Goal: Information Seeking & Learning: Learn about a topic

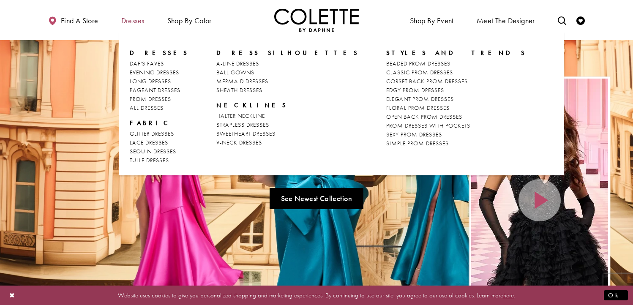
click at [132, 24] on span "Dresses" at bounding box center [132, 20] width 23 height 8
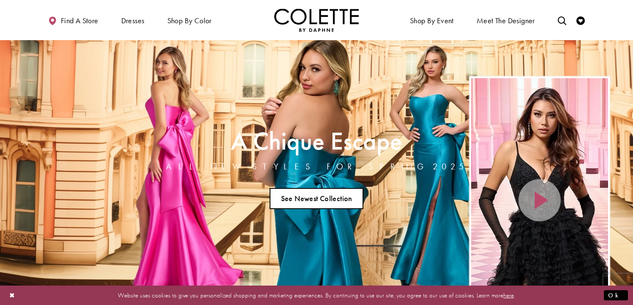
click at [314, 202] on link "See Newest Collection" at bounding box center [317, 198] width 94 height 21
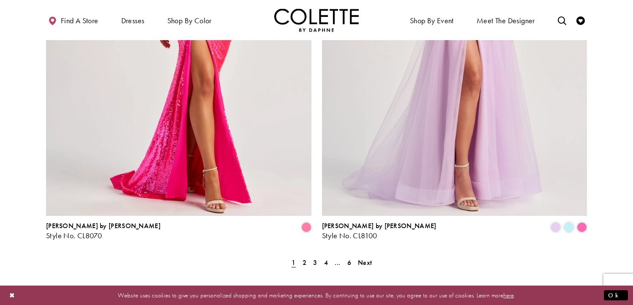
scroll to position [1676, 0]
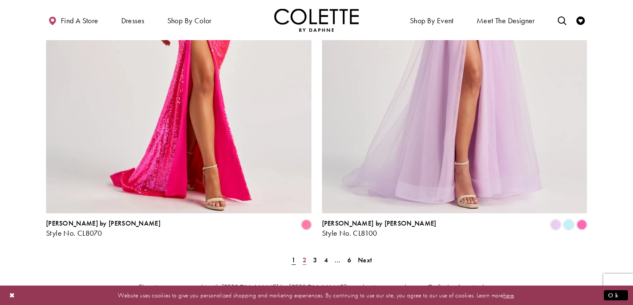
click at [305, 256] on span "2" at bounding box center [305, 260] width 4 height 9
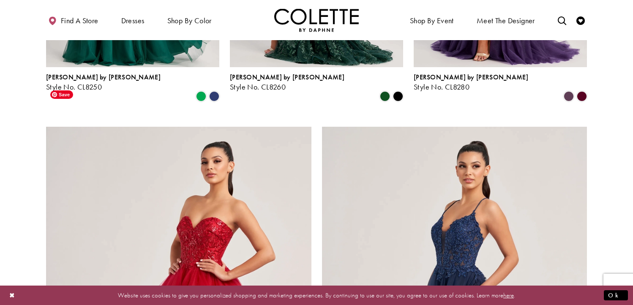
scroll to position [1381, 0]
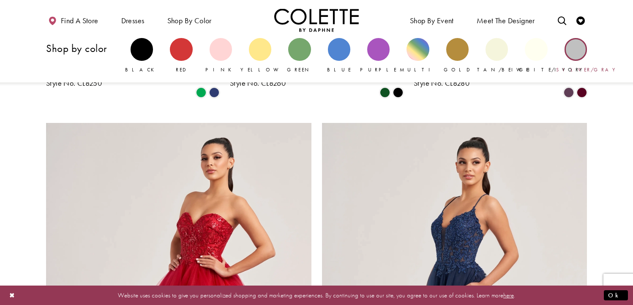
click at [579, 50] on div "Primary block" at bounding box center [576, 49] width 22 height 22
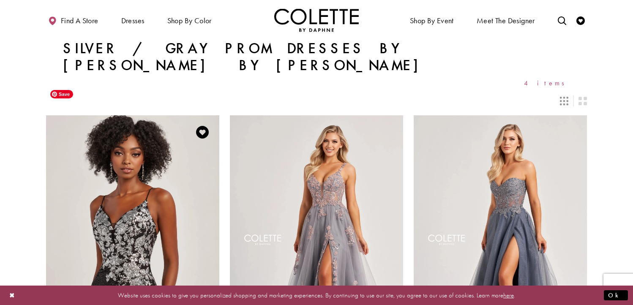
click at [187, 169] on img "Visit Colette by Daphne Style No. CL8425 Page" at bounding box center [132, 241] width 173 height 252
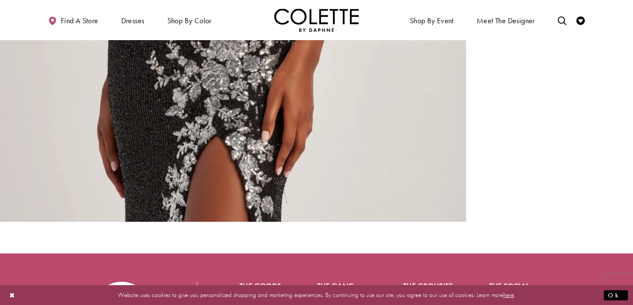
scroll to position [992, 0]
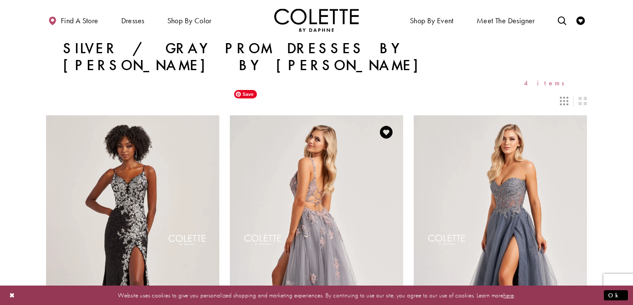
click at [333, 205] on img "Visit Colette by Daphne Style No. CL8130 Page" at bounding box center [316, 241] width 173 height 252
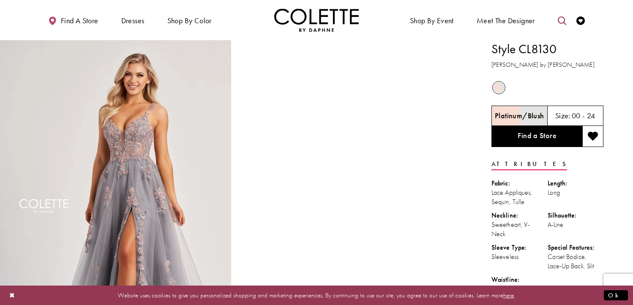
click at [560, 22] on icon "Toggle search" at bounding box center [562, 20] width 8 height 8
click at [547, 21] on input "Search" at bounding box center [519, 20] width 102 height 13
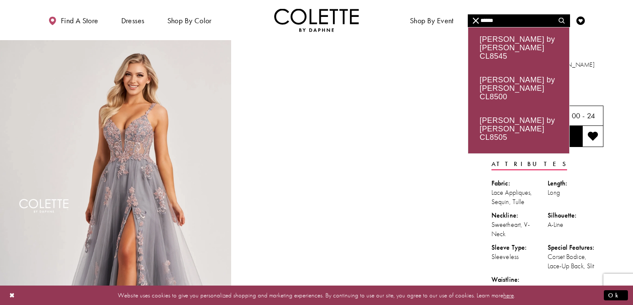
type input "******"
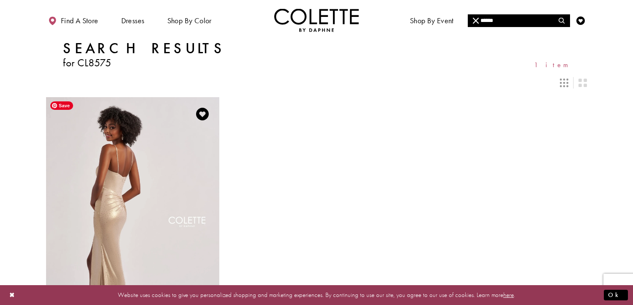
click at [158, 188] on img "Visit Colette by Daphne Style No. CL8575 Page" at bounding box center [132, 223] width 173 height 252
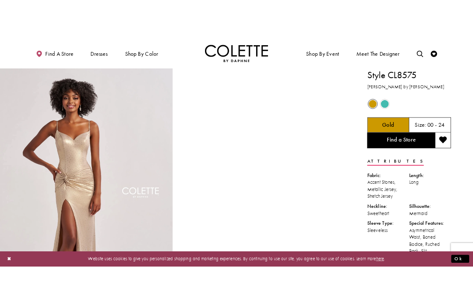
scroll to position [0, 0]
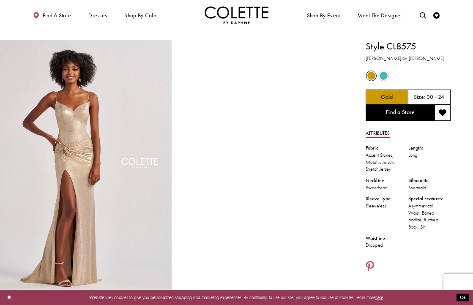
drag, startPoint x: 153, startPoint y: 150, endPoint x: 471, endPoint y: 48, distance: 333.3
